Goal: Task Accomplishment & Management: Complete application form

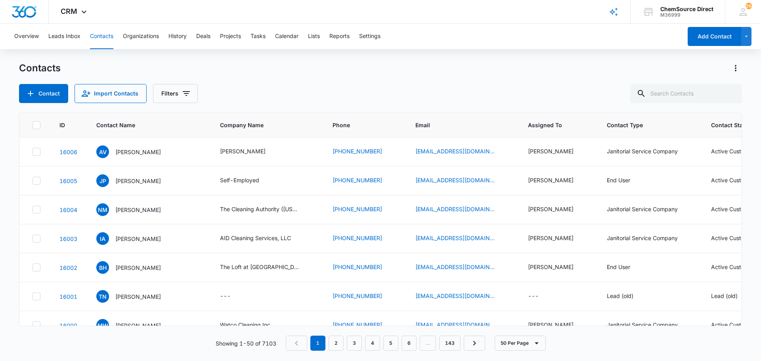
drag, startPoint x: 356, startPoint y: 70, endPoint x: 327, endPoint y: 82, distance: 31.2
click at [356, 70] on div "Contacts" at bounding box center [380, 68] width 723 height 13
click at [55, 94] on button "Contact" at bounding box center [43, 93] width 49 height 19
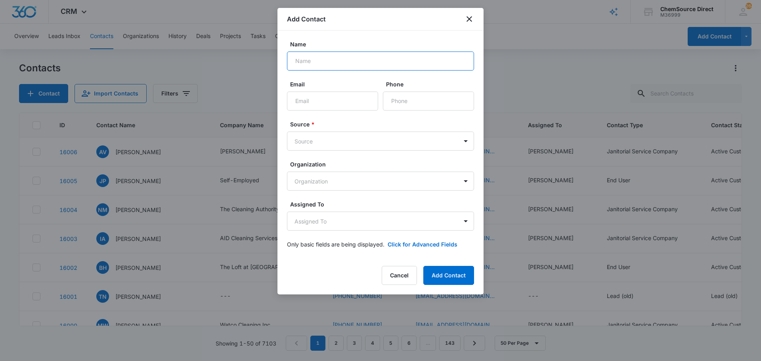
click at [316, 59] on input "Name" at bounding box center [380, 61] width 187 height 19
click at [302, 59] on input "Name" at bounding box center [380, 61] width 187 height 19
type input "[PERSON_NAME]"
paste input "[EMAIL_ADDRESS][DOMAIN_NAME]"
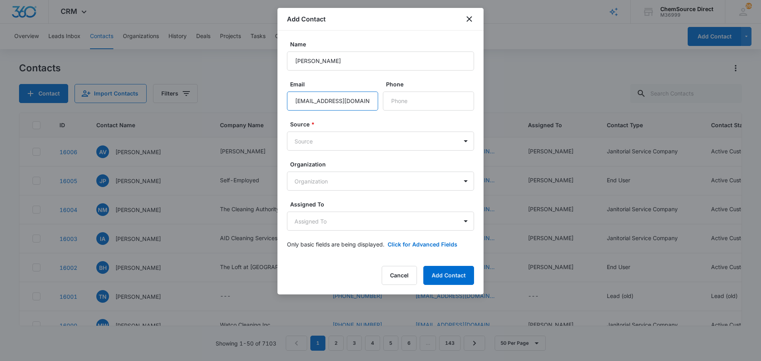
type input "[EMAIL_ADDRESS][DOMAIN_NAME]"
paste input "[PHONE_NUMBER]"
type input "[PHONE_NUMBER]"
click at [345, 136] on body "CRM Apps Reputation Forms CRM Email Social Payments POS Content Ads Intelligenc…" at bounding box center [380, 180] width 761 height 361
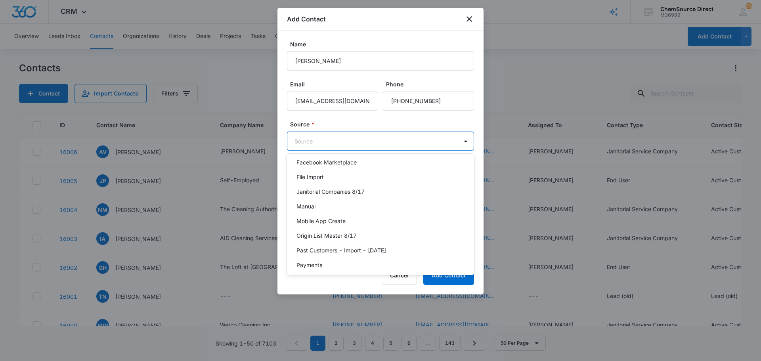
scroll to position [173, 0]
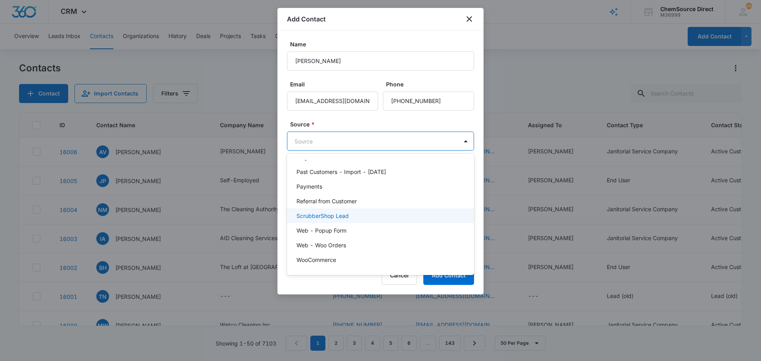
click at [352, 213] on div "ScrubberShop Lead" at bounding box center [380, 216] width 167 height 8
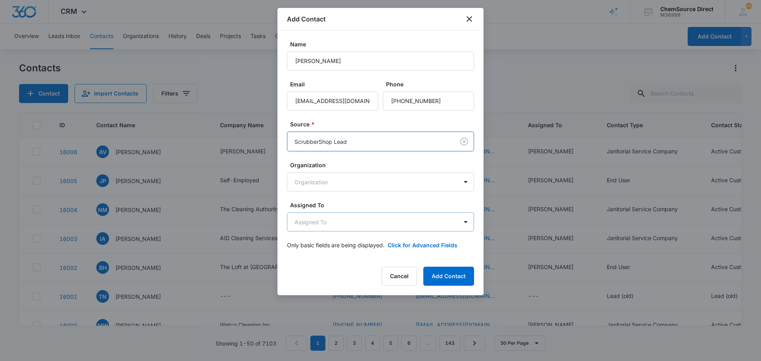
click at [352, 218] on body "CRM Apps Reputation Forms CRM Email Social Payments POS Content Ads Intelligenc…" at bounding box center [380, 180] width 761 height 361
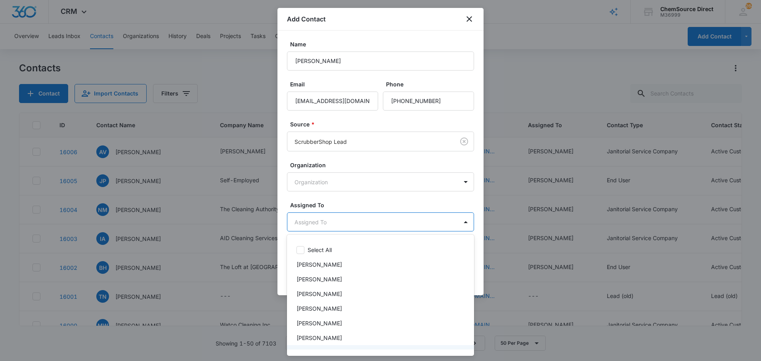
scroll to position [41, 0]
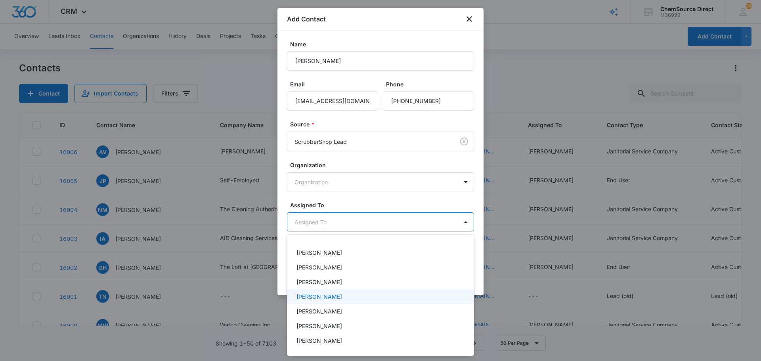
click at [333, 297] on div "[PERSON_NAME]" at bounding box center [380, 297] width 167 height 8
click at [341, 201] on div at bounding box center [380, 180] width 761 height 361
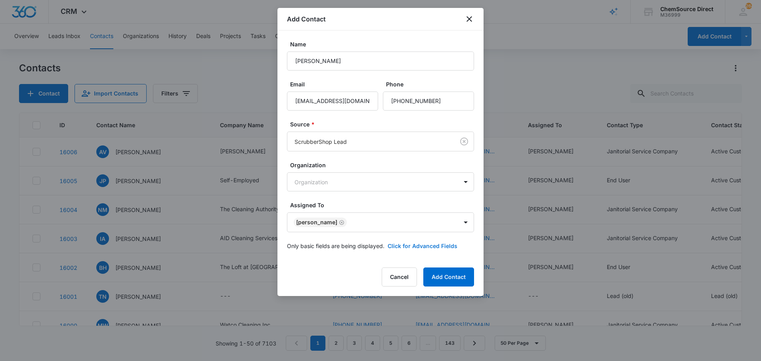
click at [399, 246] on button "Click for Advanced Fields" at bounding box center [423, 246] width 70 height 8
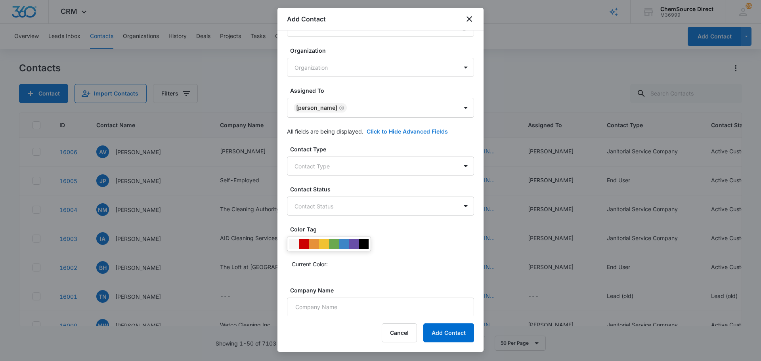
scroll to position [196, 0]
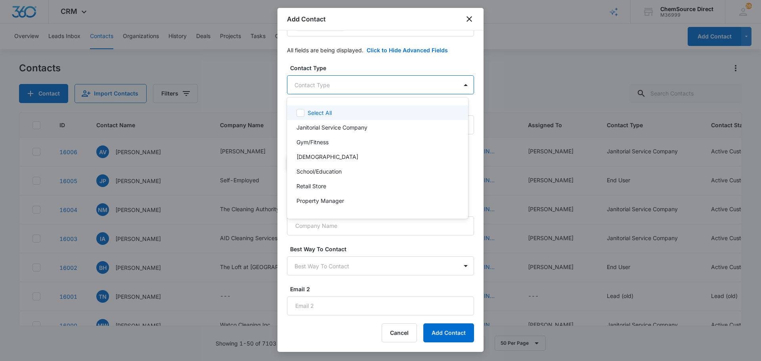
click at [355, 84] on body "CRM Apps Reputation Forms CRM Email Social Payments POS Content Ads Intelligenc…" at bounding box center [380, 180] width 761 height 361
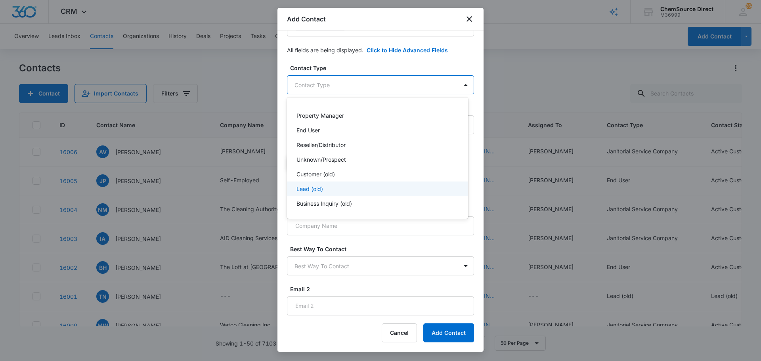
click at [337, 185] on div "Lead (old)" at bounding box center [377, 189] width 161 height 8
click at [346, 67] on div at bounding box center [380, 180] width 761 height 361
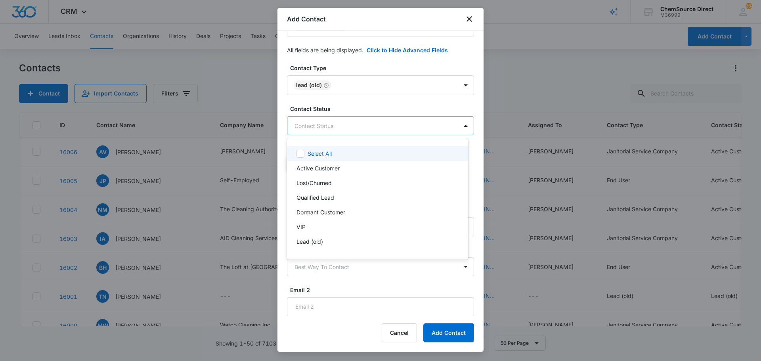
click at [359, 122] on body "CRM Apps Reputation Forms CRM Email Social Payments POS Content Ads Intelligenc…" at bounding box center [380, 180] width 761 height 361
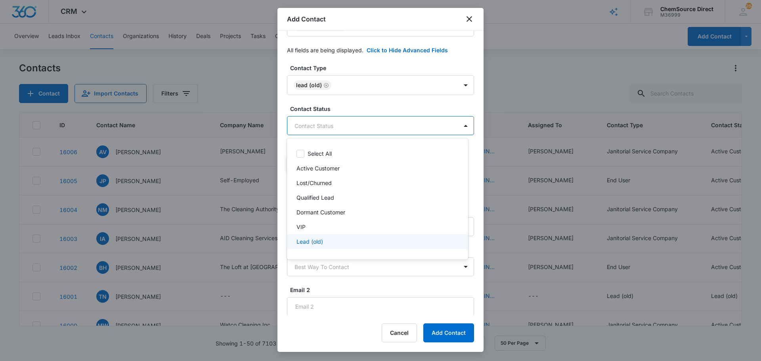
scroll to position [12, 0]
click at [363, 243] on div "Lead (No Purchase Yet)" at bounding box center [377, 244] width 161 height 8
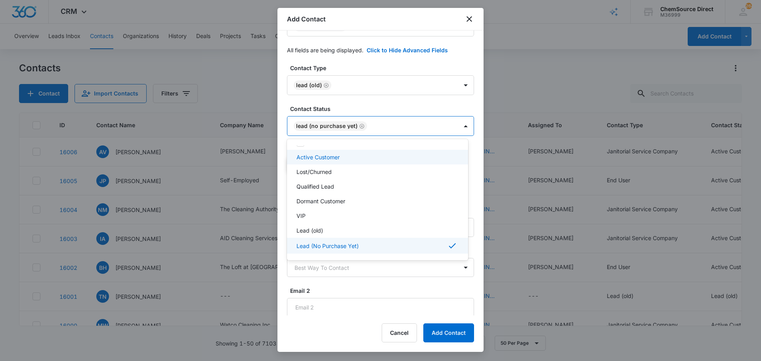
click at [364, 103] on div at bounding box center [380, 180] width 761 height 361
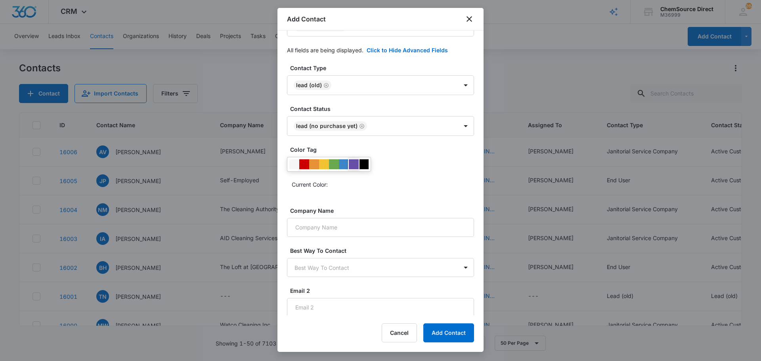
click at [353, 164] on div at bounding box center [354, 164] width 10 height 10
click at [335, 228] on input "Company Name" at bounding box center [380, 227] width 187 height 19
click at [343, 229] on input "Company Name" at bounding box center [380, 227] width 187 height 19
type input "Archimedes"
click at [442, 332] on button "Add Contact" at bounding box center [448, 333] width 51 height 19
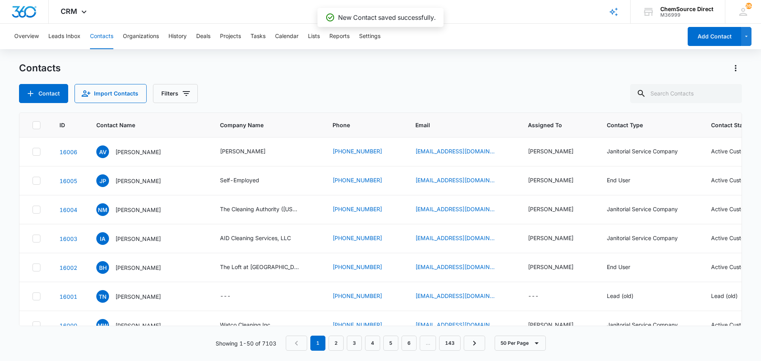
click at [230, 89] on div "Contact Import Contacts Filters" at bounding box center [380, 93] width 723 height 19
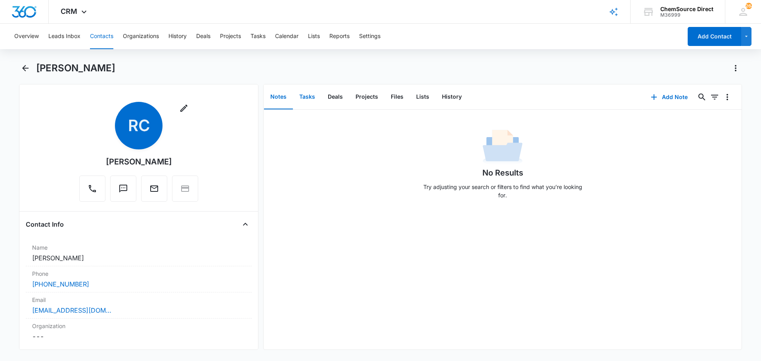
click at [307, 98] on button "Tasks" at bounding box center [307, 97] width 29 height 25
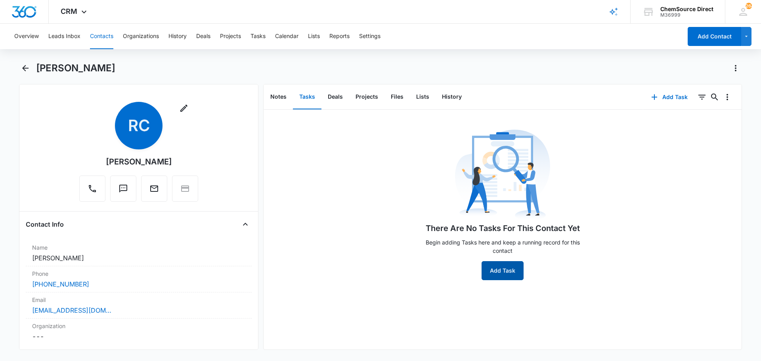
click at [494, 266] on button "Add Task" at bounding box center [503, 270] width 42 height 19
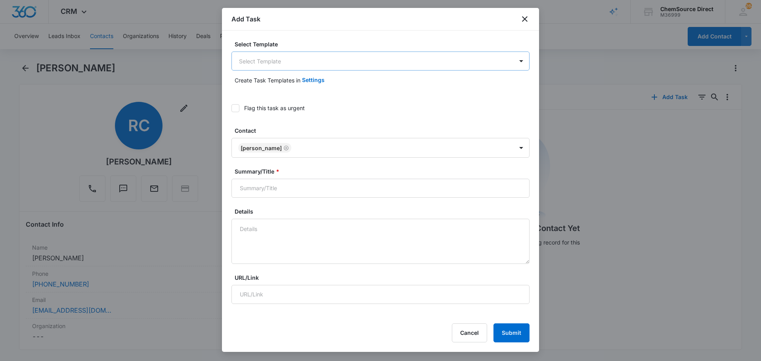
click at [265, 58] on body "CRM Apps Reputation Forms CRM Email Social Payments POS Content Ads Intelligenc…" at bounding box center [380, 180] width 761 height 361
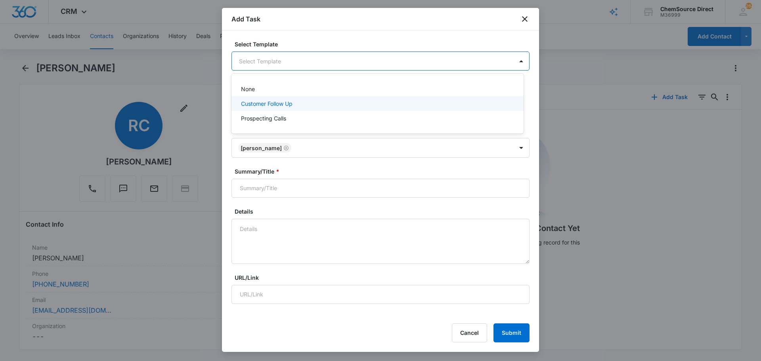
click at [270, 102] on p "Customer Follow Up" at bounding box center [267, 104] width 52 height 8
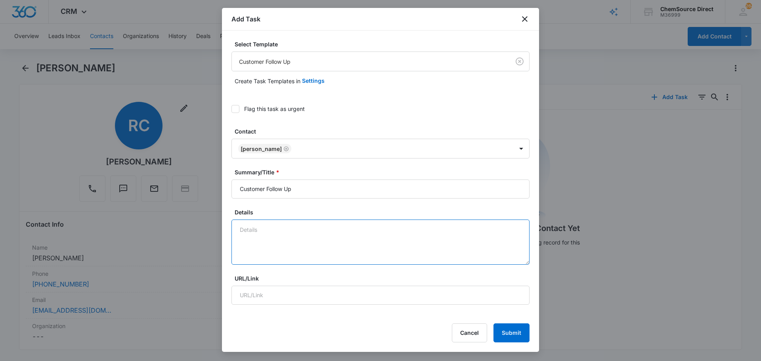
click at [262, 228] on textarea "Details" at bounding box center [381, 242] width 298 height 45
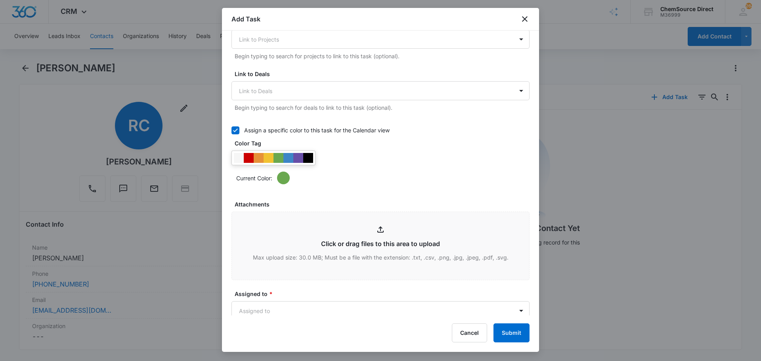
scroll to position [317, 0]
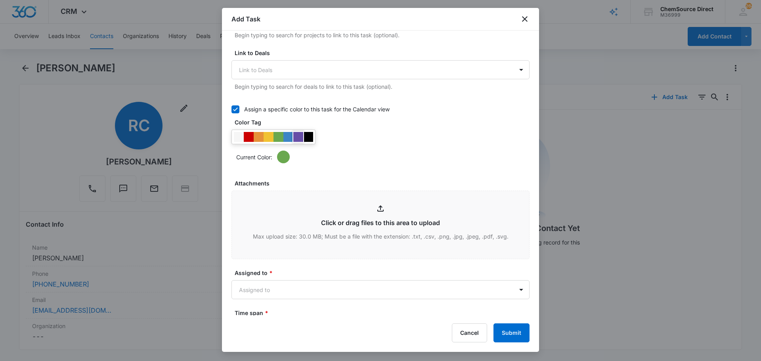
type textarea "Walk Behind Floor Scrubber"
click at [303, 133] on div at bounding box center [298, 137] width 10 height 10
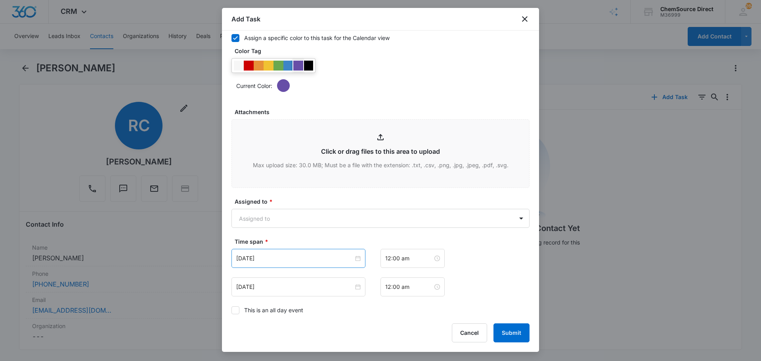
scroll to position [500, 0]
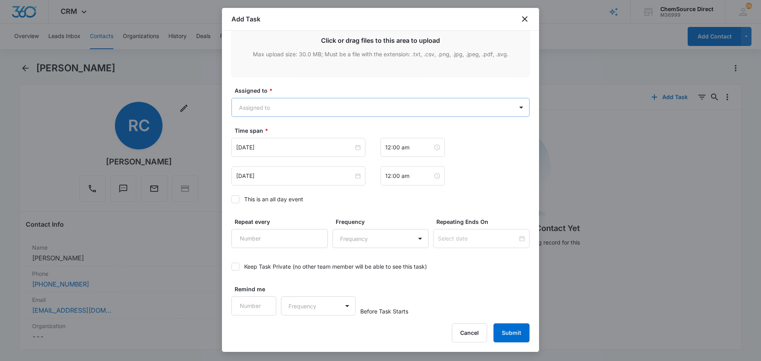
click at [246, 103] on body "CRM Apps Reputation Forms CRM Email Social Payments POS Content Ads Intelligenc…" at bounding box center [380, 180] width 761 height 361
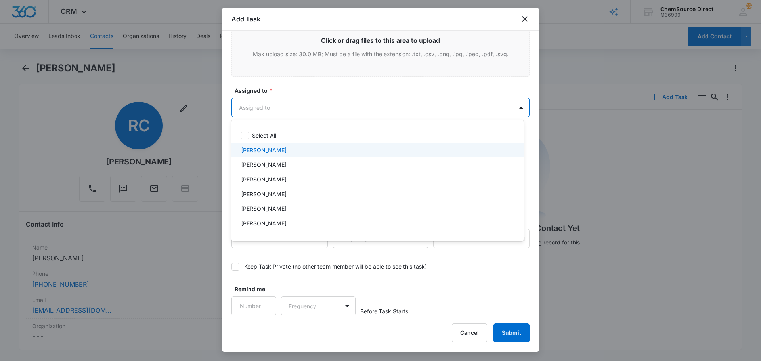
click at [259, 150] on p "[PERSON_NAME]" at bounding box center [264, 150] width 46 height 8
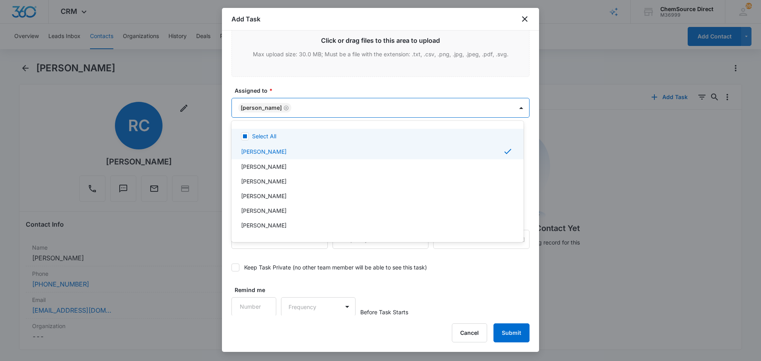
click at [283, 91] on div at bounding box center [380, 180] width 761 height 361
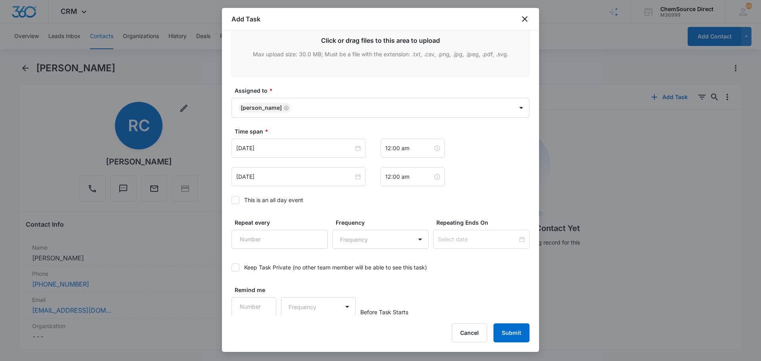
scroll to position [500, 0]
click at [236, 199] on icon at bounding box center [235, 199] width 7 height 7
click at [232, 199] on input "This is an all day event" at bounding box center [232, 199] width 0 height 0
click at [280, 148] on input "[DATE]" at bounding box center [294, 147] width 117 height 9
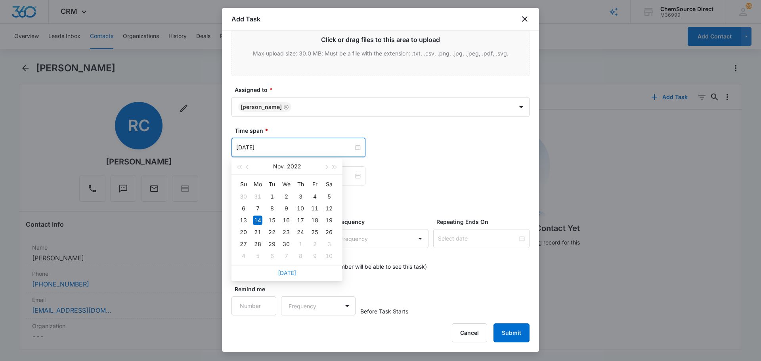
click at [287, 271] on link "[DATE]" at bounding box center [287, 273] width 18 height 7
type input "[DATE]"
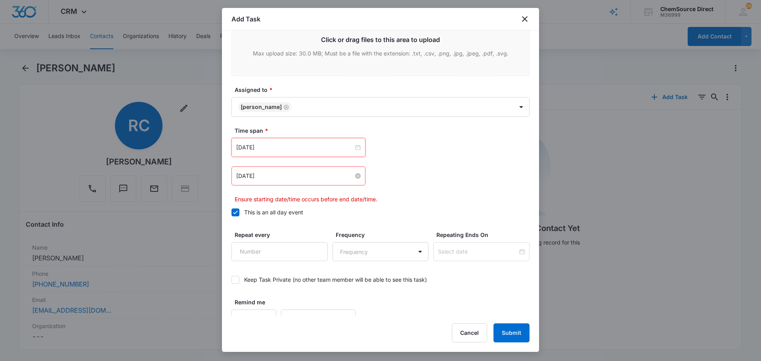
click at [299, 176] on input "[DATE]" at bounding box center [294, 176] width 117 height 9
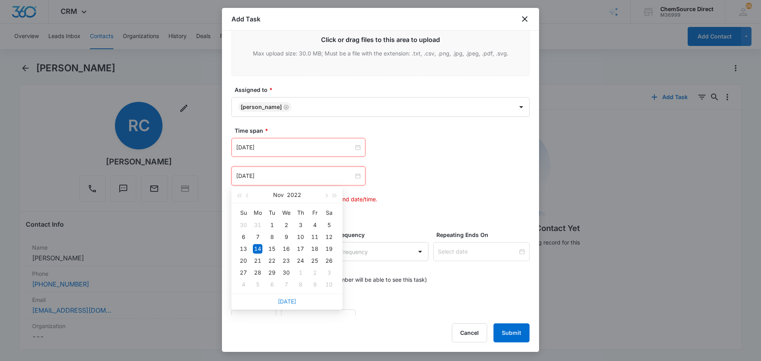
click at [287, 302] on link "[DATE]" at bounding box center [287, 301] width 18 height 7
type input "[DATE]"
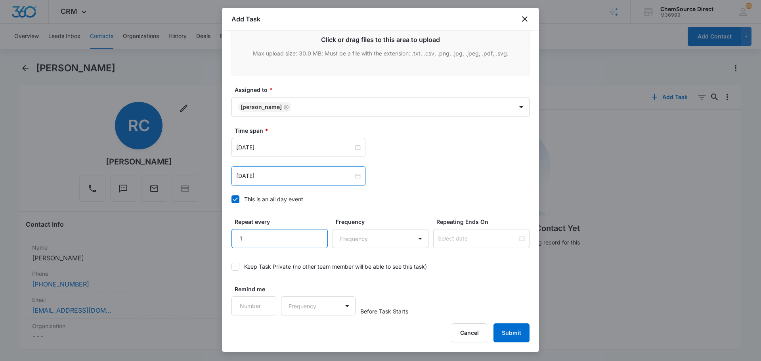
click at [315, 234] on input "1" at bounding box center [280, 238] width 96 height 19
click at [315, 234] on input "2" at bounding box center [280, 238] width 96 height 19
type input "3"
click at [315, 234] on input "3" at bounding box center [280, 238] width 96 height 19
click at [350, 238] on body "CRM Apps Reputation Forms CRM Email Social Payments POS Content Ads Intelligenc…" at bounding box center [380, 180] width 761 height 361
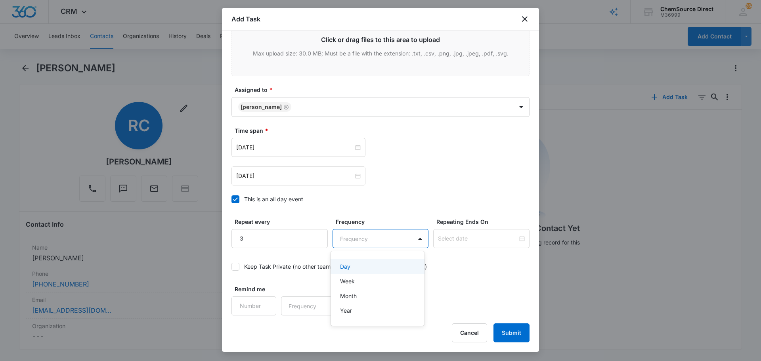
click at [358, 269] on div "Day" at bounding box center [377, 267] width 74 height 8
click at [462, 241] on input at bounding box center [478, 238] width 80 height 9
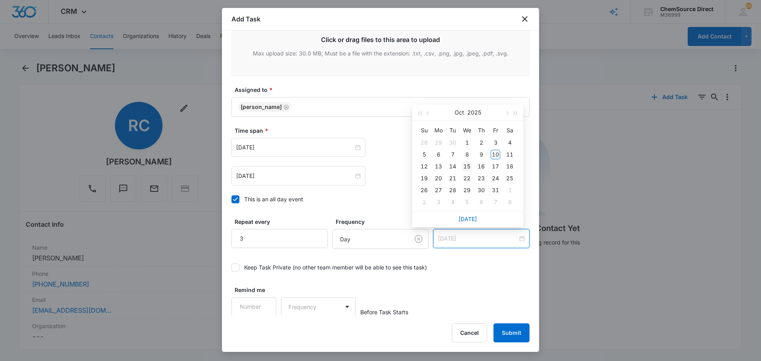
type input "[DATE]"
click at [469, 166] on div "15" at bounding box center [467, 167] width 10 height 10
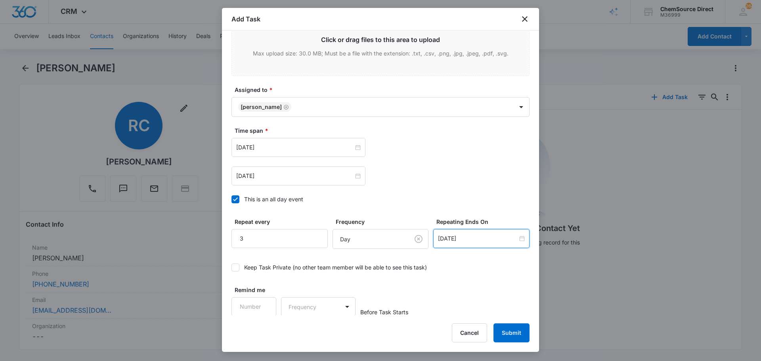
click at [472, 273] on div "Keep Task Private (no other team member will be able to see this task)" at bounding box center [381, 268] width 298 height 18
type input "1"
click at [266, 302] on input "1" at bounding box center [254, 306] width 45 height 19
click at [310, 308] on body "CRM Apps Reputation Forms CRM Email Social Payments POS Content Ads Intelligenc…" at bounding box center [380, 180] width 761 height 361
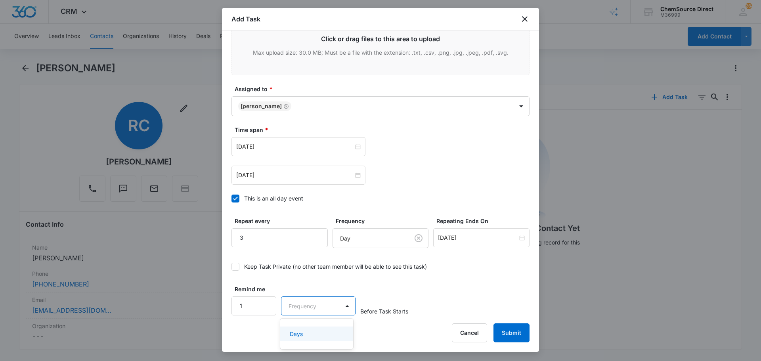
click at [318, 334] on div "Days" at bounding box center [316, 334] width 52 height 8
click at [512, 333] on button "Submit" at bounding box center [512, 333] width 36 height 19
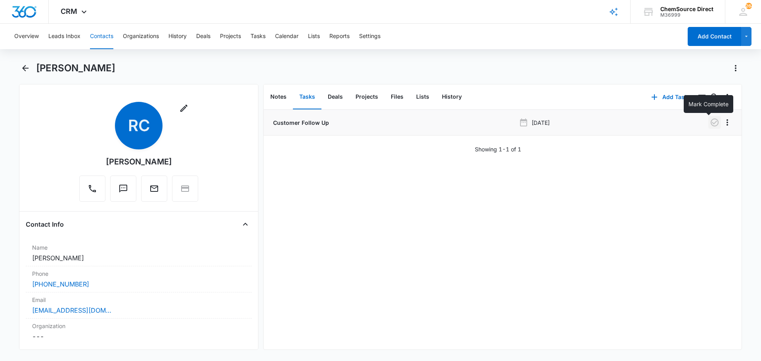
click at [710, 122] on icon "button" at bounding box center [715, 123] width 10 height 10
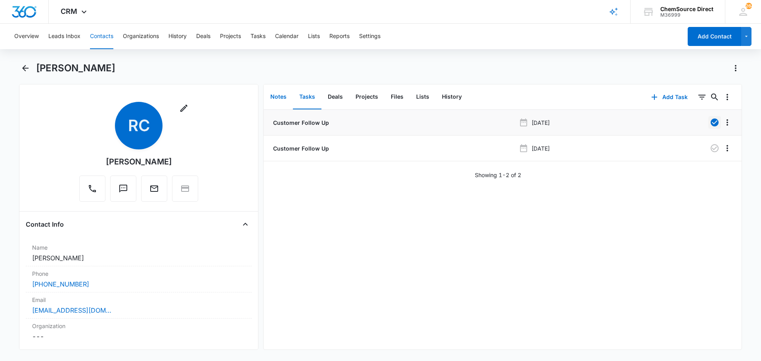
click at [279, 95] on button "Notes" at bounding box center [278, 97] width 29 height 25
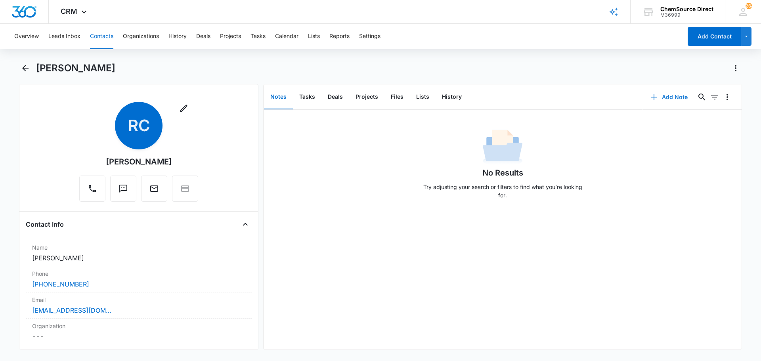
click at [657, 98] on button "Add Note" at bounding box center [669, 97] width 53 height 19
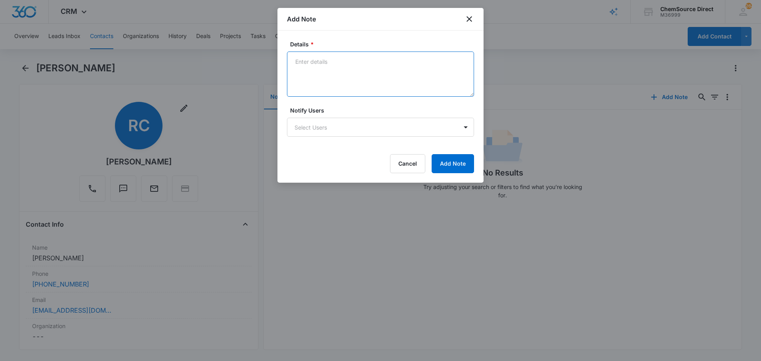
click at [318, 61] on textarea "Details *" at bounding box center [380, 74] width 187 height 45
type textarea "Walk Behind Floor Scrubber Texted and called He hung up on me mid-sentence"
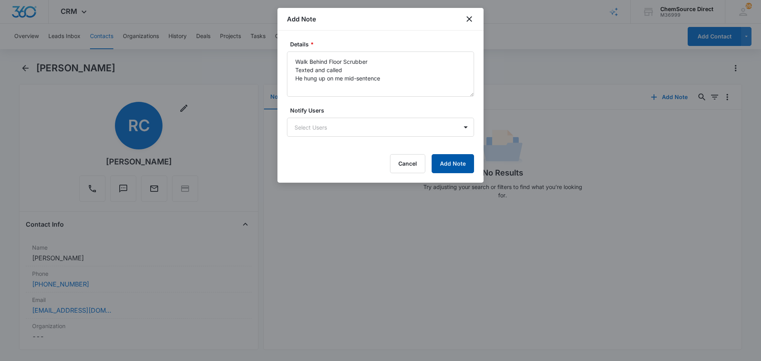
click at [455, 160] on button "Add Note" at bounding box center [453, 163] width 42 height 19
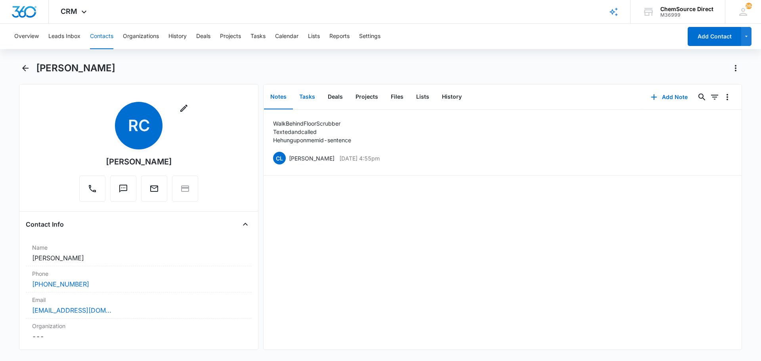
click at [312, 97] on button "Tasks" at bounding box center [307, 97] width 29 height 25
